Goal: Task Accomplishment & Management: Use online tool/utility

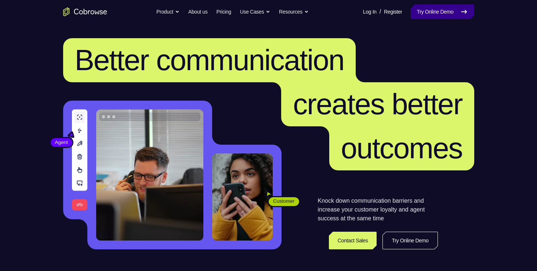
click at [416, 12] on link "Try Online Demo" at bounding box center [442, 11] width 63 height 15
click at [424, 13] on link "Try Online Demo" at bounding box center [442, 11] width 63 height 15
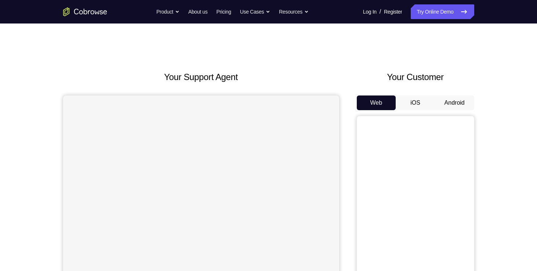
click at [409, 99] on button "iOS" at bounding box center [415, 102] width 39 height 15
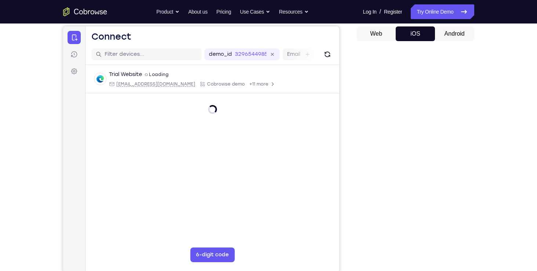
scroll to position [70, 0]
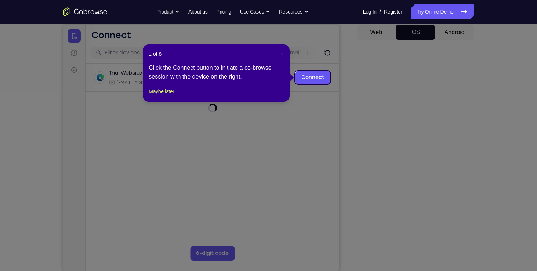
click at [281, 54] on span "×" at bounding box center [282, 54] width 3 height 6
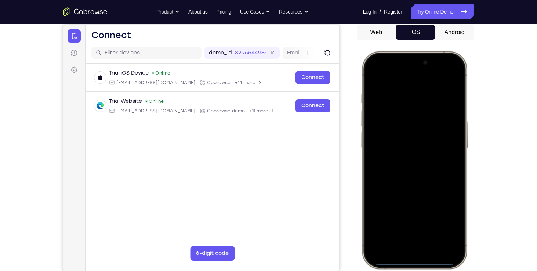
scroll to position [0, 0]
drag, startPoint x: 378, startPoint y: 60, endPoint x: 382, endPoint y: 118, distance: 58.1
click at [382, 118] on div at bounding box center [414, 160] width 97 height 210
drag, startPoint x: 384, startPoint y: 64, endPoint x: 399, endPoint y: 131, distance: 68.8
click at [399, 131] on div at bounding box center [414, 160] width 97 height 210
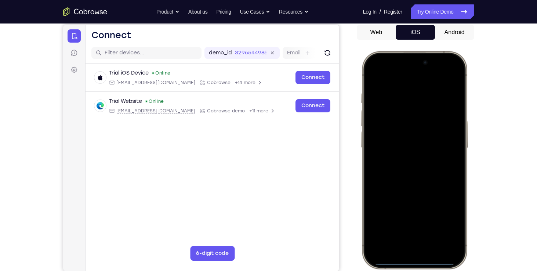
drag, startPoint x: 384, startPoint y: 57, endPoint x: 399, endPoint y: 290, distance: 234.0
click at [399, 271] on html "Online web based iOS Simulators and Android Emulators. Run iPhone, iPad, Mobile…" at bounding box center [415, 161] width 110 height 220
drag, startPoint x: 413, startPoint y: 187, endPoint x: 421, endPoint y: 268, distance: 81.2
click at [421, 268] on div at bounding box center [414, 160] width 108 height 218
click at [446, 76] on div at bounding box center [414, 160] width 97 height 210
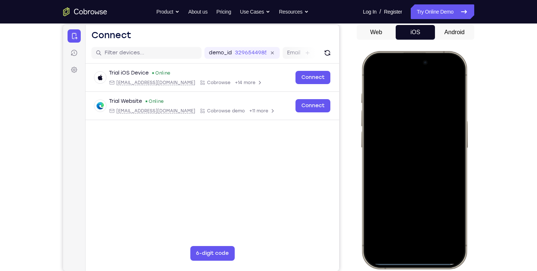
click at [405, 112] on div at bounding box center [414, 160] width 97 height 210
click at [400, 239] on div at bounding box center [414, 160] width 97 height 210
click at [392, 112] on div at bounding box center [414, 160] width 97 height 210
click at [383, 132] on div at bounding box center [414, 160] width 97 height 210
click at [406, 172] on div at bounding box center [414, 160] width 97 height 210
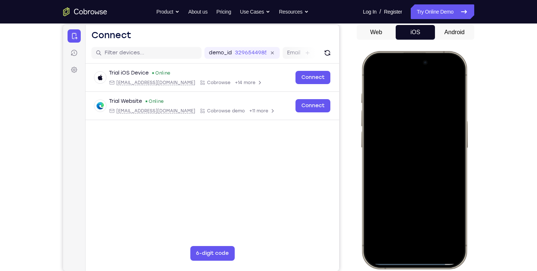
click at [406, 140] on div at bounding box center [414, 160] width 97 height 210
click at [407, 151] on div at bounding box center [414, 160] width 97 height 210
click at [434, 152] on div at bounding box center [414, 160] width 97 height 210
click at [440, 151] on div at bounding box center [414, 160] width 97 height 210
click at [421, 151] on div at bounding box center [414, 160] width 97 height 210
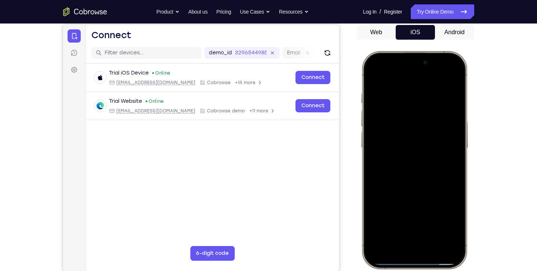
click at [408, 151] on div at bounding box center [414, 160] width 97 height 210
click at [405, 151] on div at bounding box center [414, 160] width 97 height 210
click at [410, 142] on div at bounding box center [414, 160] width 97 height 210
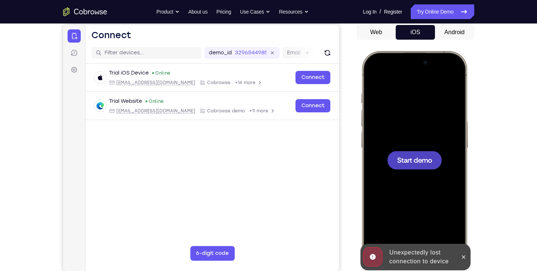
click at [411, 149] on div at bounding box center [414, 160] width 97 height 210
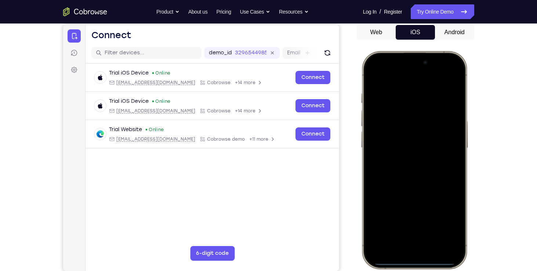
drag, startPoint x: 385, startPoint y: 62, endPoint x: 396, endPoint y: 141, distance: 80.0
click at [396, 141] on div at bounding box center [414, 160] width 97 height 210
